Goal: Task Accomplishment & Management: Complete application form

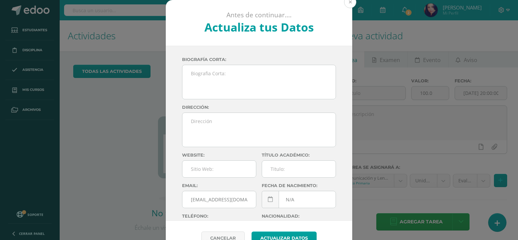
click at [347, 2] on button at bounding box center [350, 2] width 12 height 12
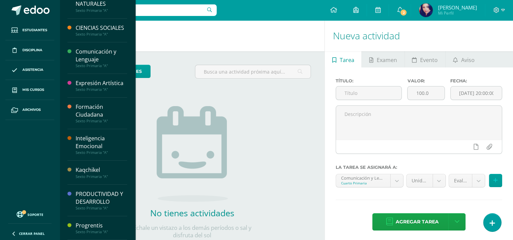
scroll to position [76, 0]
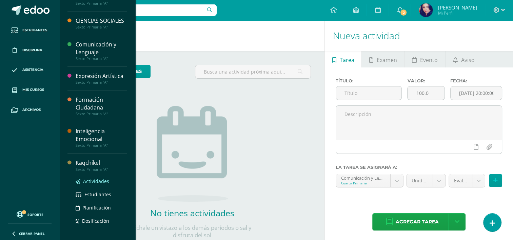
click at [95, 184] on span "Actividades" at bounding box center [96, 181] width 26 height 6
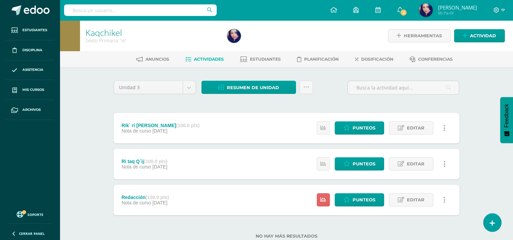
click at [95, 190] on div "Kaqchikel Sexto Primaria "A" Herramientas Detalle de asistencias Actividad Anun…" at bounding box center [286, 140] width 453 height 240
click at [482, 34] on span "Actividad" at bounding box center [483, 35] width 26 height 13
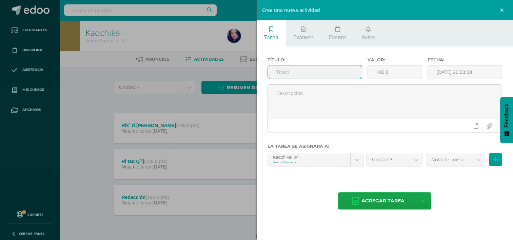
click at [315, 66] on input "text" at bounding box center [315, 71] width 94 height 13
type input "Evaluación"
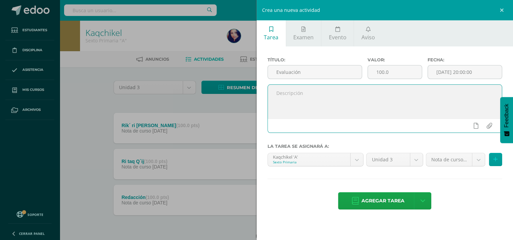
click at [282, 99] on textarea at bounding box center [385, 102] width 234 height 34
type textarea "Evaluación de [PERSON_NAME]."
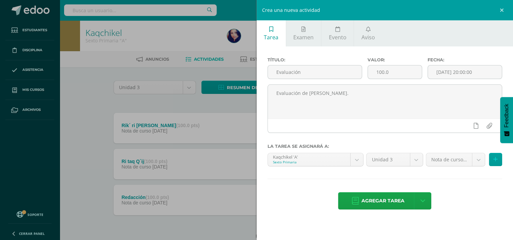
drag, startPoint x: 325, startPoint y: 94, endPoint x: 399, endPoint y: 179, distance: 113.4
click at [399, 179] on div "Título: Evaluación Valor: 100.0 Fecha: 2025-08-13 20:00:00 Evaluación de Kaqchi…" at bounding box center [385, 133] width 257 height 175
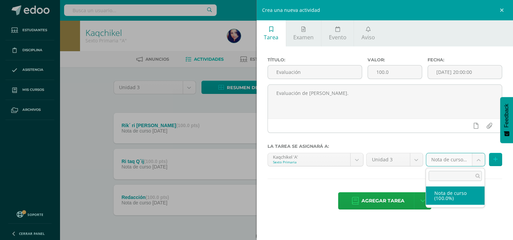
click at [476, 158] on body "Estudiantes Disciplina Asistencia Mis cursos Archivos Soporte Centro de ayuda Ú…" at bounding box center [256, 130] width 513 height 260
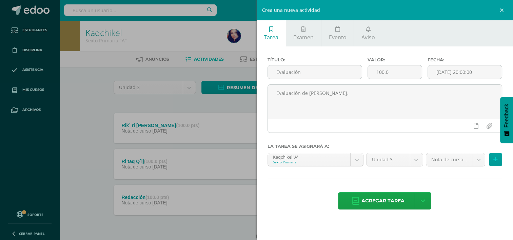
click at [396, 179] on body "Estudiantes Disciplina Asistencia Mis cursos Archivos Soporte Centro de ayuda Ú…" at bounding box center [256, 130] width 513 height 260
click at [387, 199] on span "Agregar tarea" at bounding box center [382, 201] width 43 height 17
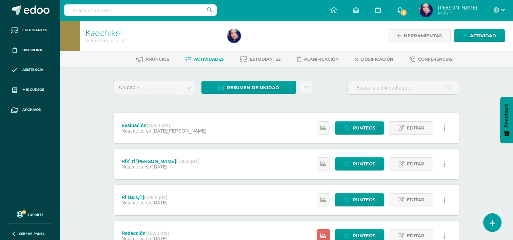
click at [289, 126] on div "Evaluación (100.0 pts) Nota de curso 13 de Agosto Estatus de Actividad: 10 Estu…" at bounding box center [287, 128] width 346 height 31
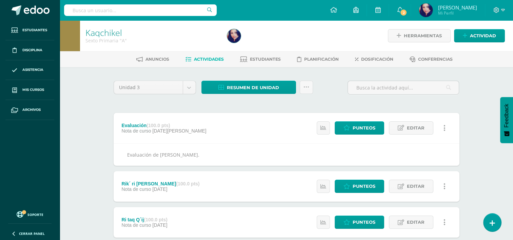
click at [142, 123] on div "Evaluación (100.0 pts)" at bounding box center [163, 125] width 85 height 5
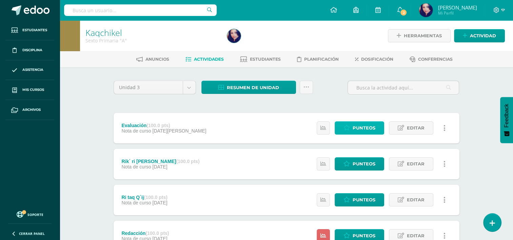
click at [358, 125] on span "Punteos" at bounding box center [363, 128] width 23 height 13
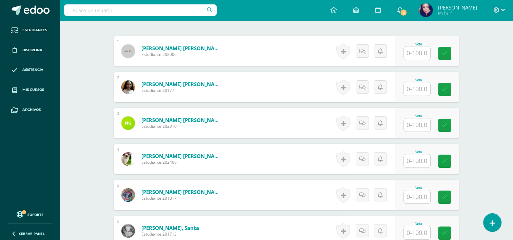
scroll to position [206, 0]
click at [415, 48] on input "text" at bounding box center [420, 53] width 27 height 14
type input "100"
click at [446, 52] on icon at bounding box center [449, 53] width 6 height 6
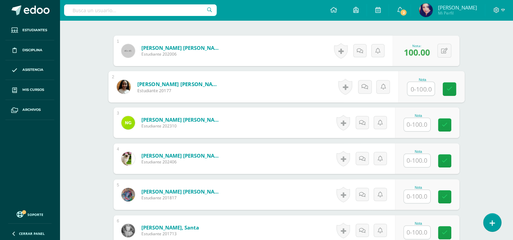
click at [412, 88] on input "text" at bounding box center [420, 89] width 27 height 14
type input "100"
click at [448, 87] on icon at bounding box center [449, 89] width 6 height 6
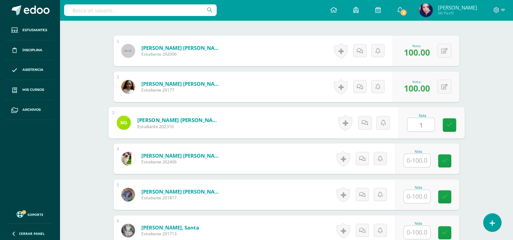
click at [413, 124] on input "1" at bounding box center [420, 125] width 27 height 14
type input "100"
click at [450, 123] on icon at bounding box center [449, 125] width 6 height 6
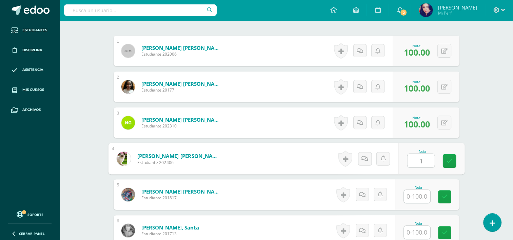
click at [415, 163] on input "1" at bounding box center [420, 161] width 27 height 14
type input "100"
click at [445, 158] on link at bounding box center [449, 161] width 14 height 14
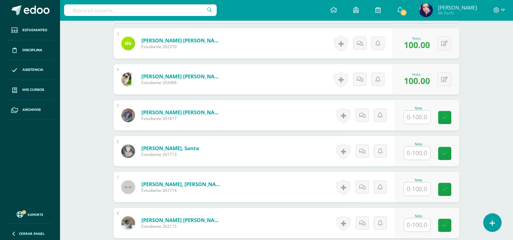
scroll to position [298, 0]
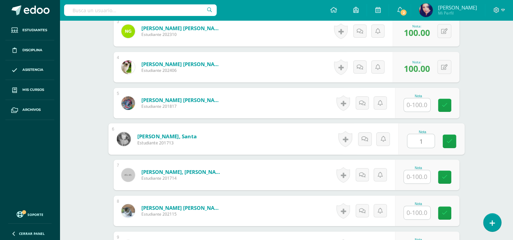
click at [412, 138] on input "1" at bounding box center [420, 141] width 27 height 14
type input "100"
click at [449, 140] on icon at bounding box center [449, 141] width 6 height 6
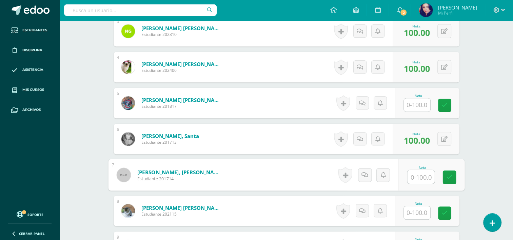
click at [415, 175] on input "text" at bounding box center [420, 177] width 27 height 14
type input "100"
click at [447, 176] on icon at bounding box center [449, 177] width 6 height 6
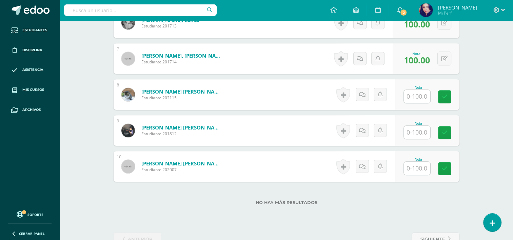
scroll to position [422, 0]
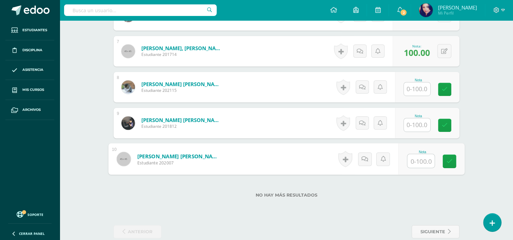
click at [419, 161] on input "text" at bounding box center [420, 161] width 27 height 14
click at [450, 158] on icon at bounding box center [449, 161] width 6 height 6
type input "100"
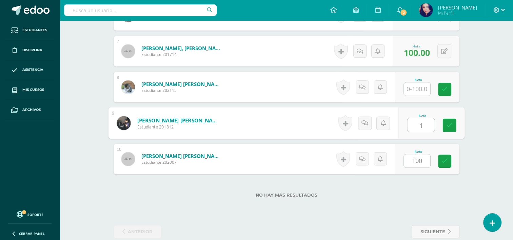
click at [417, 124] on input "1" at bounding box center [420, 125] width 27 height 14
type input "100"
click at [448, 127] on icon at bounding box center [449, 125] width 6 height 6
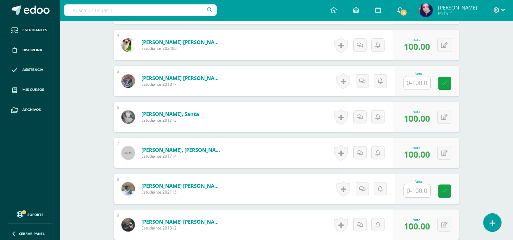
scroll to position [317, 0]
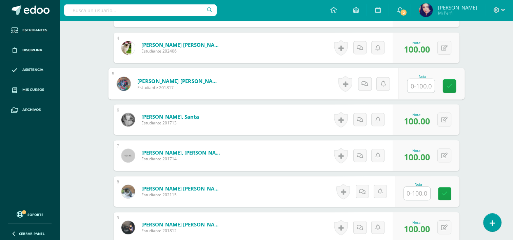
click at [413, 87] on input "text" at bounding box center [420, 86] width 27 height 14
type input "100"
click at [448, 85] on icon at bounding box center [449, 86] width 6 height 6
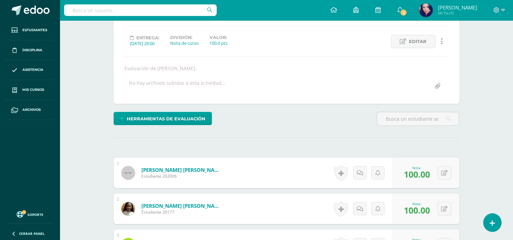
scroll to position [0, 0]
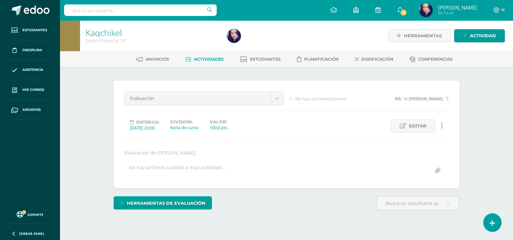
click at [427, 99] on span "Rik´ ri [PERSON_NAME]" at bounding box center [418, 99] width 48 height 6
